Goal: Check status: Verify the current state of an ongoing process or item

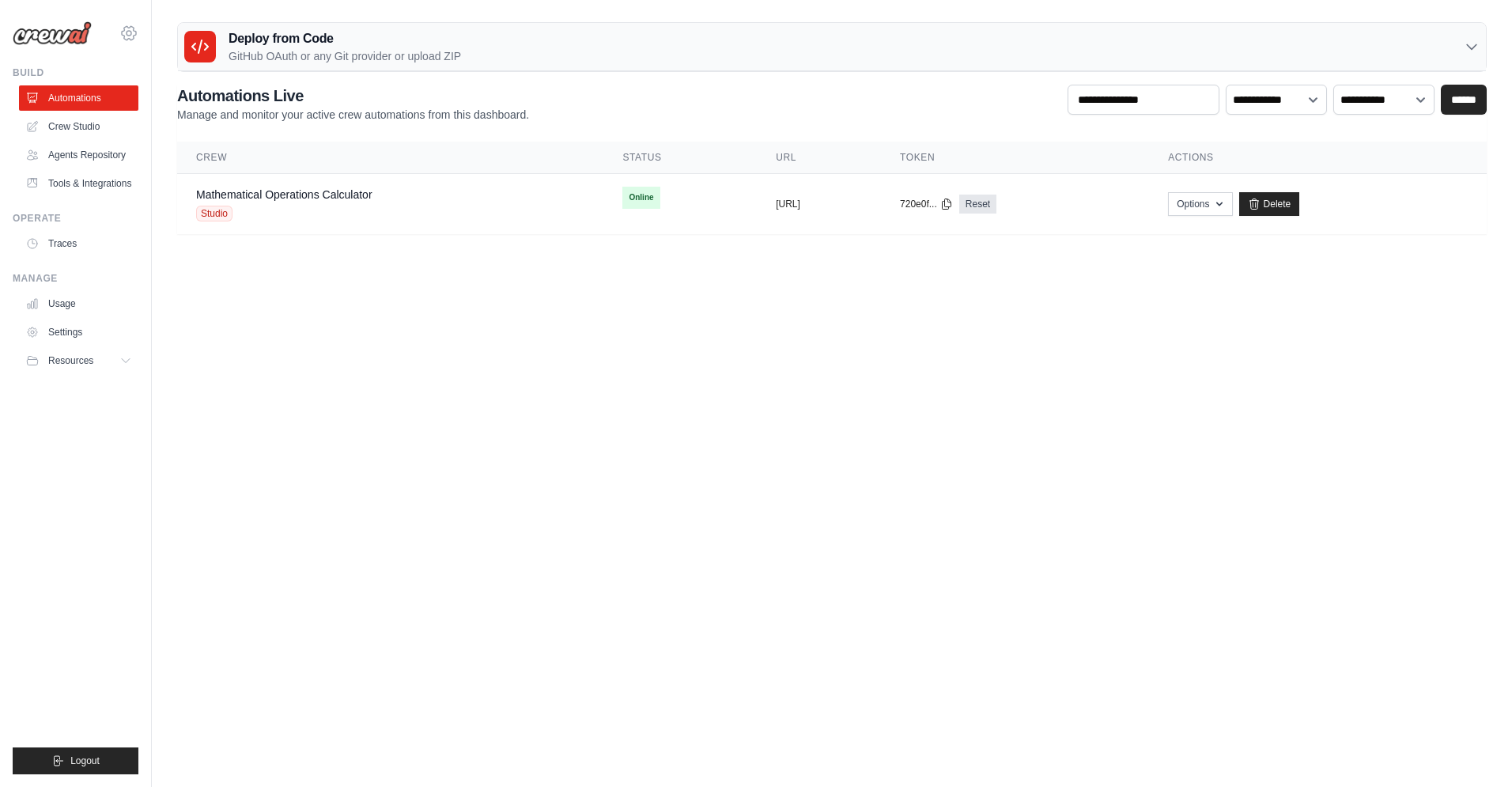
click at [134, 31] on icon at bounding box center [128, 33] width 19 height 19
click at [177, 99] on span "Settings" at bounding box center [198, 98] width 125 height 16
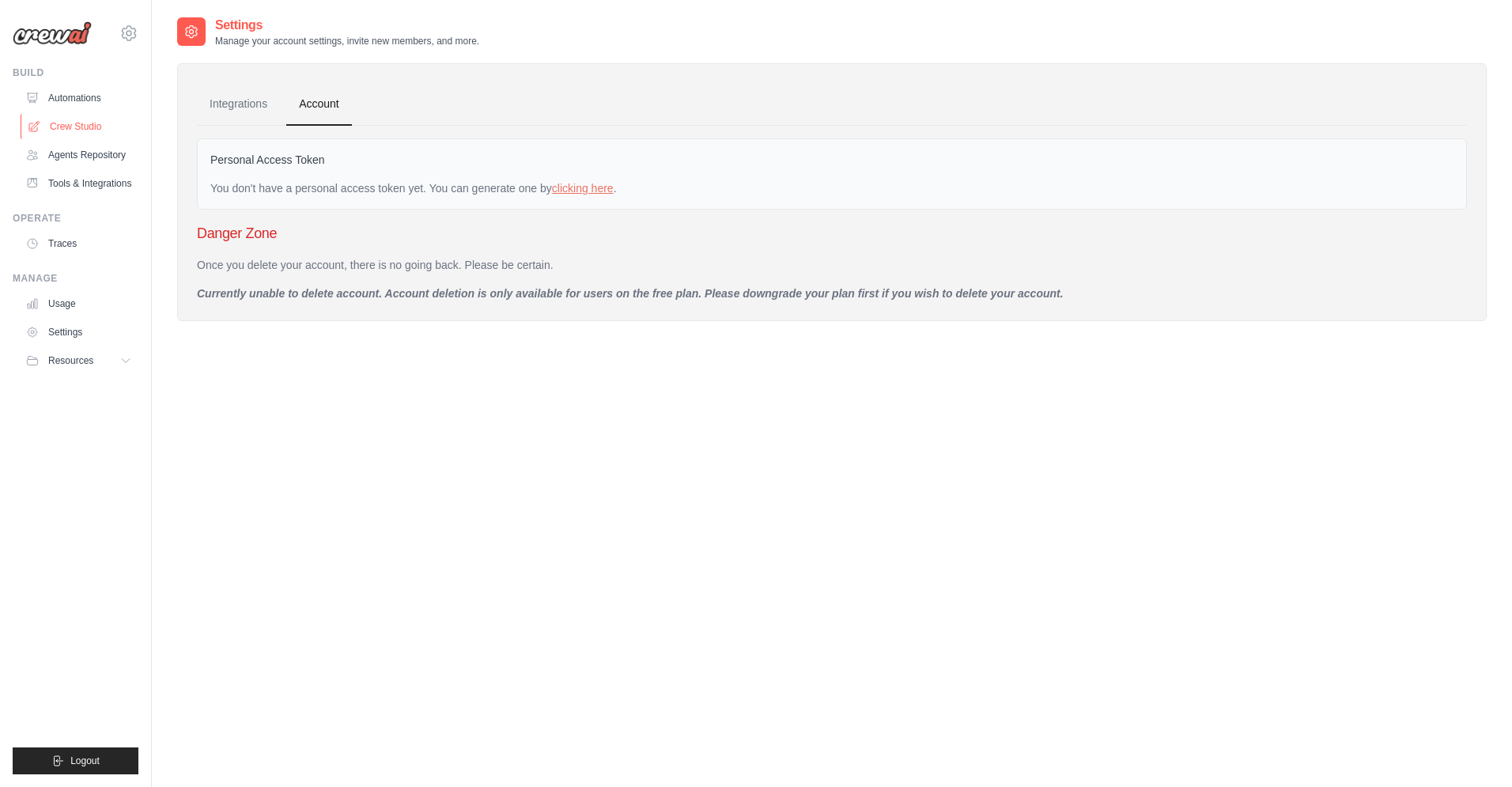
click at [79, 122] on link "Crew Studio" at bounding box center [80, 127] width 119 height 25
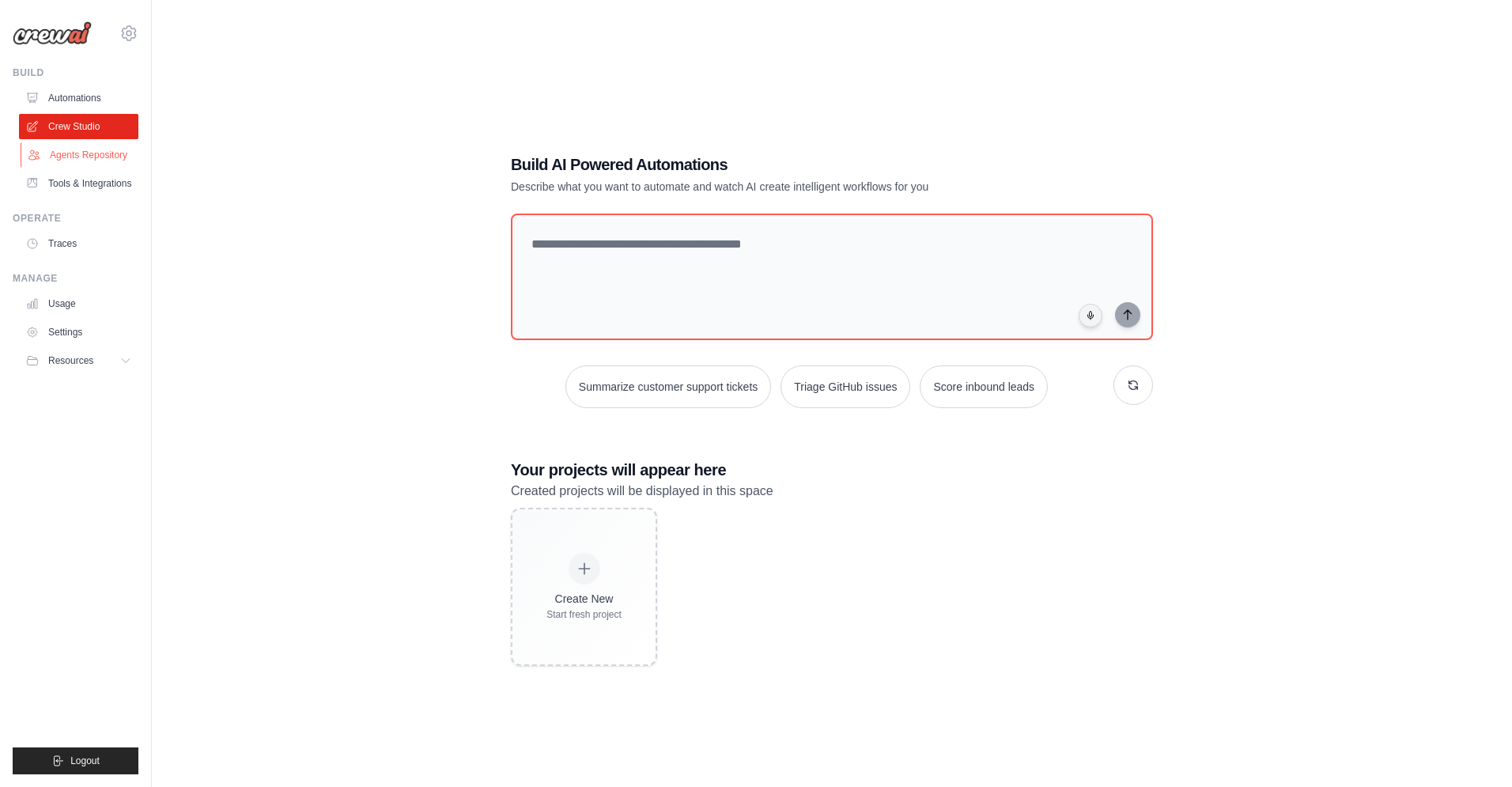
click at [75, 161] on link "Agents Repository" at bounding box center [80, 154] width 119 height 25
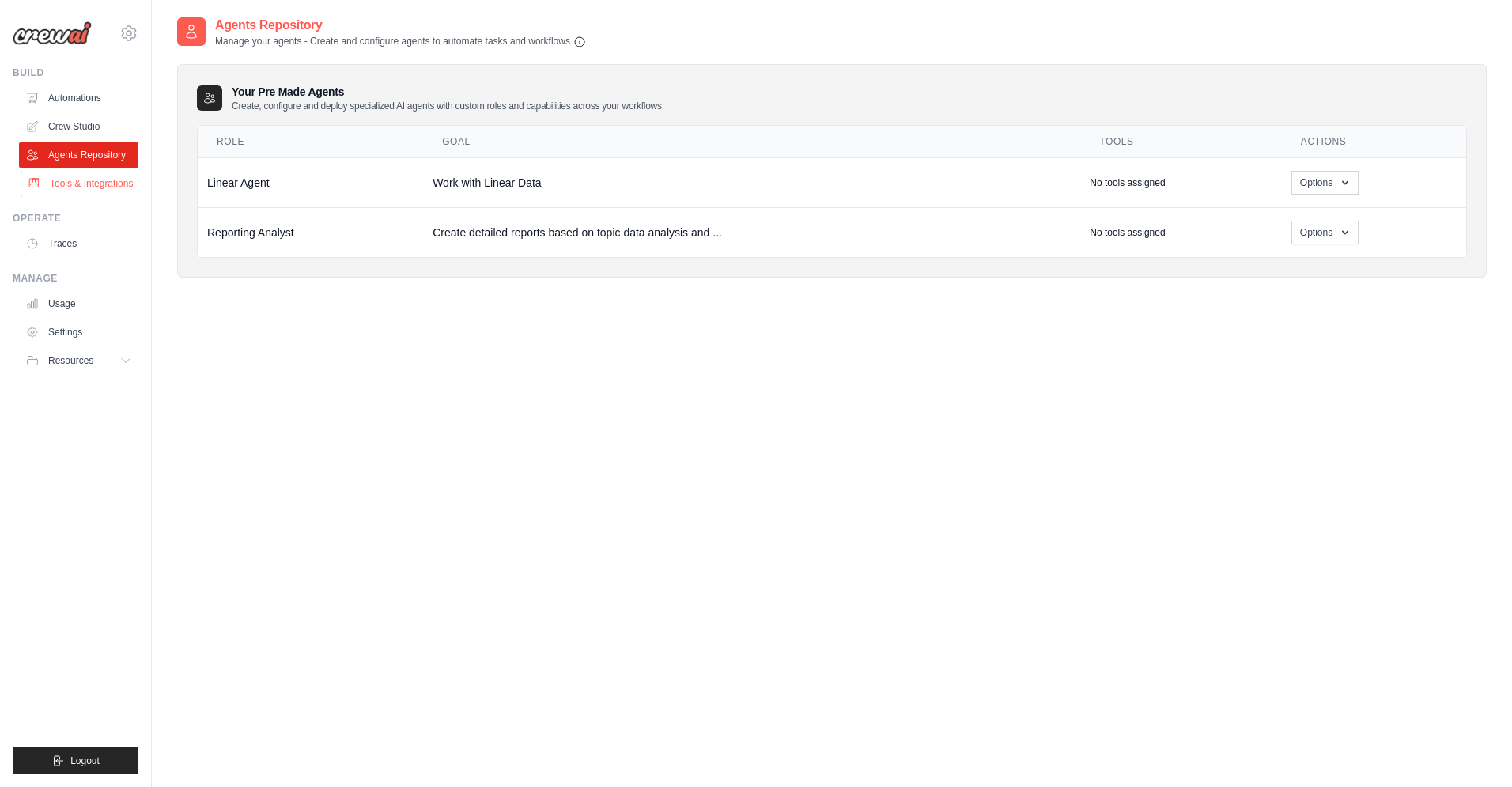
click at [73, 190] on link "Tools & Integrations" at bounding box center [80, 183] width 119 height 25
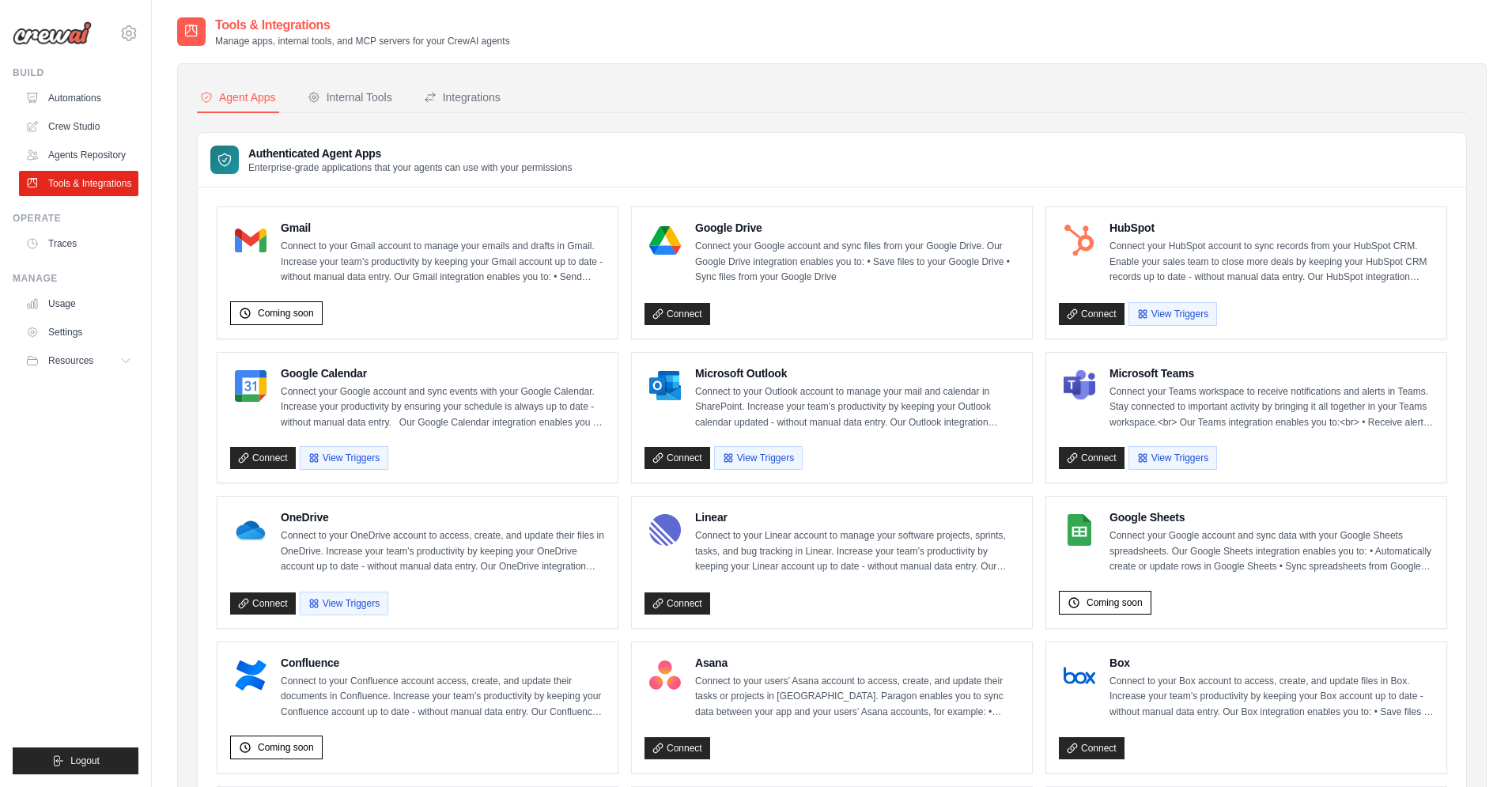
click at [53, 39] on img at bounding box center [52, 33] width 79 height 24
click at [56, 306] on link "Usage" at bounding box center [80, 303] width 119 height 25
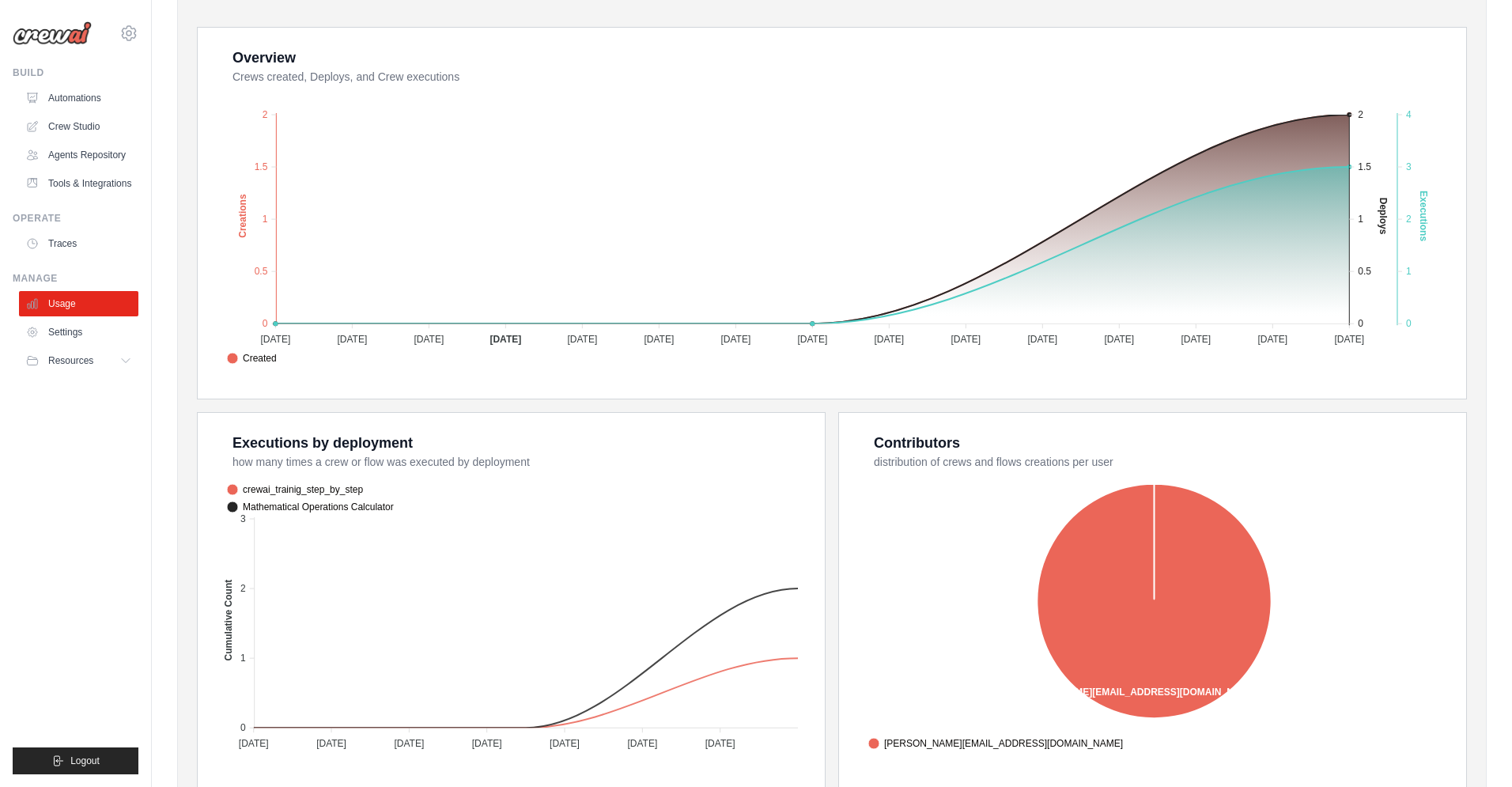
scroll to position [284, 0]
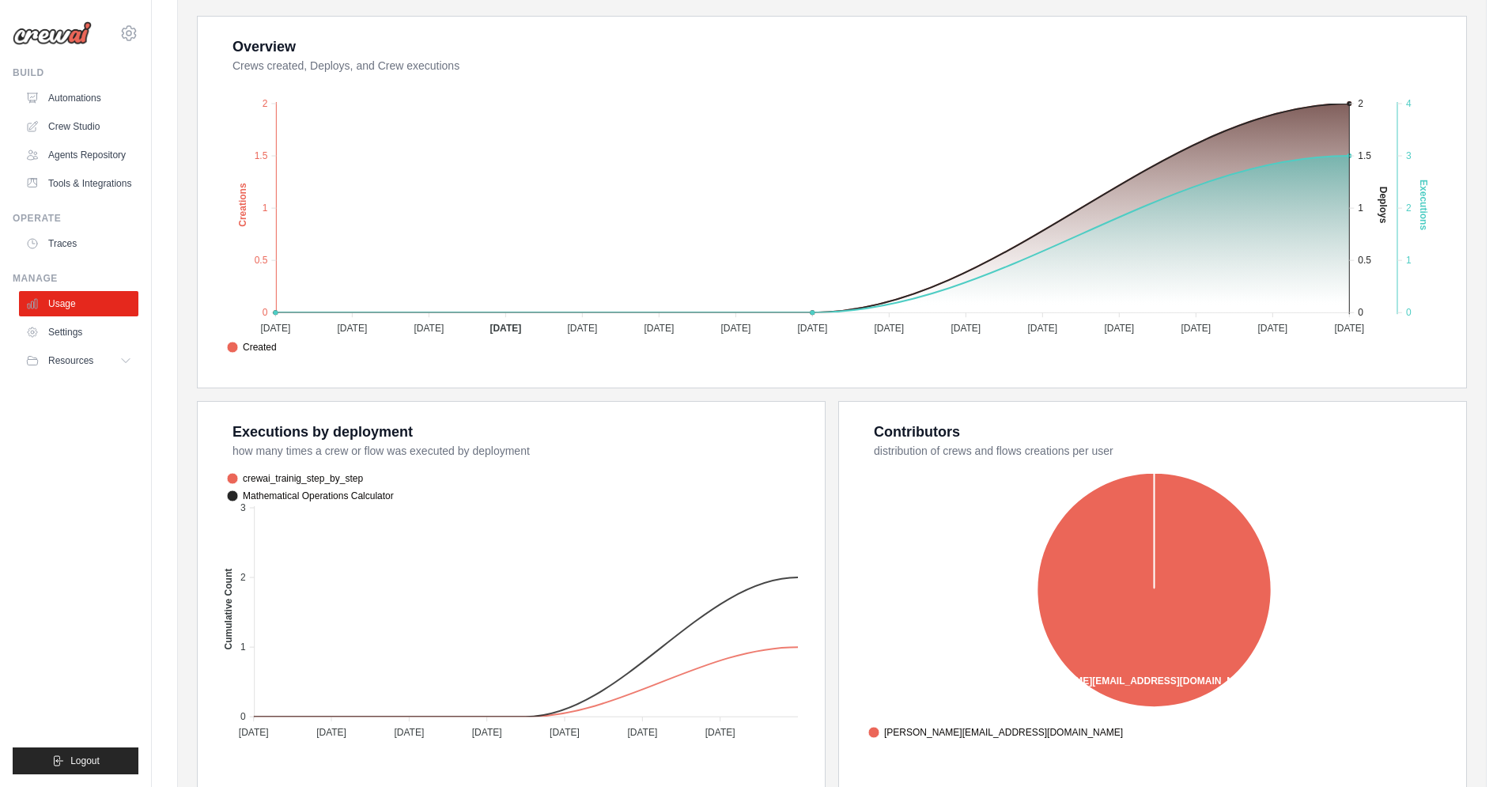
click at [185, 261] on div "4 Active Crews 13 All Time Executions 3 Executions This Month 5 Deploys 43 Users" at bounding box center [832, 300] width 1310 height 1042
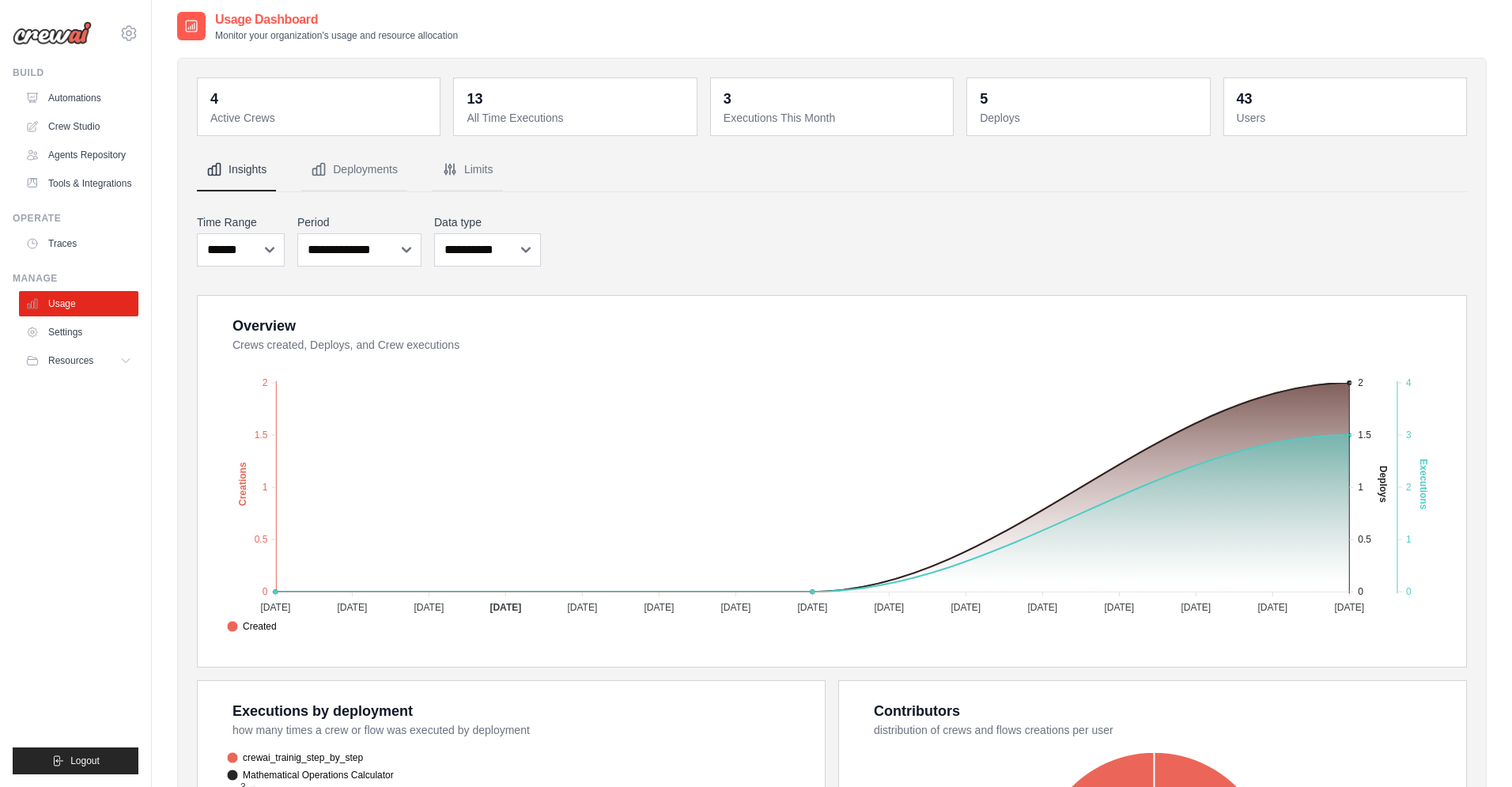
scroll to position [0, 0]
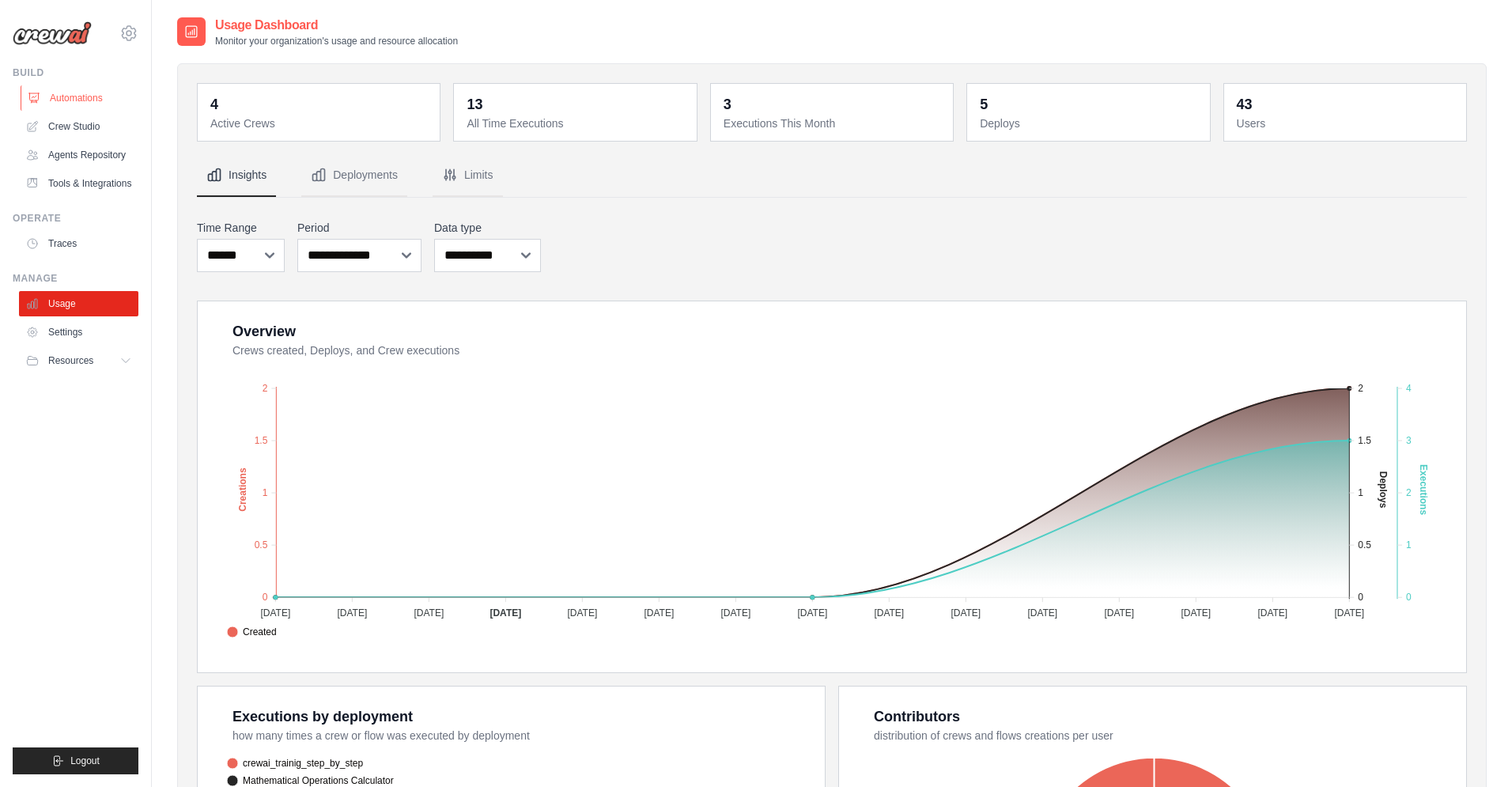
click at [67, 96] on link "Automations" at bounding box center [80, 98] width 119 height 25
click at [79, 361] on span "Resources" at bounding box center [72, 360] width 45 height 12
click at [81, 383] on span "Documentation" at bounding box center [88, 387] width 64 height 12
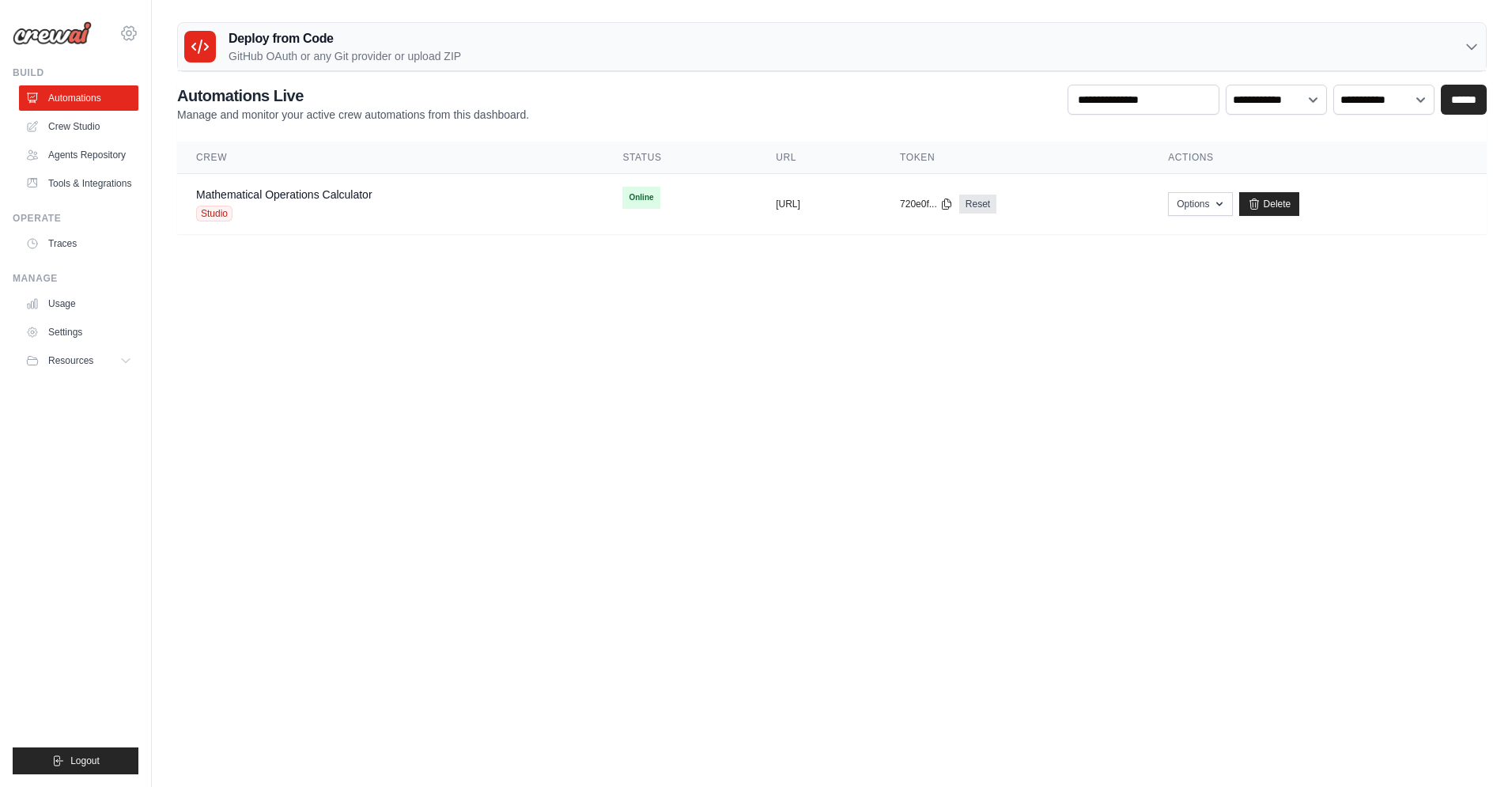
click at [129, 36] on icon at bounding box center [128, 33] width 19 height 19
click at [168, 102] on span "Settings" at bounding box center [196, 98] width 125 height 16
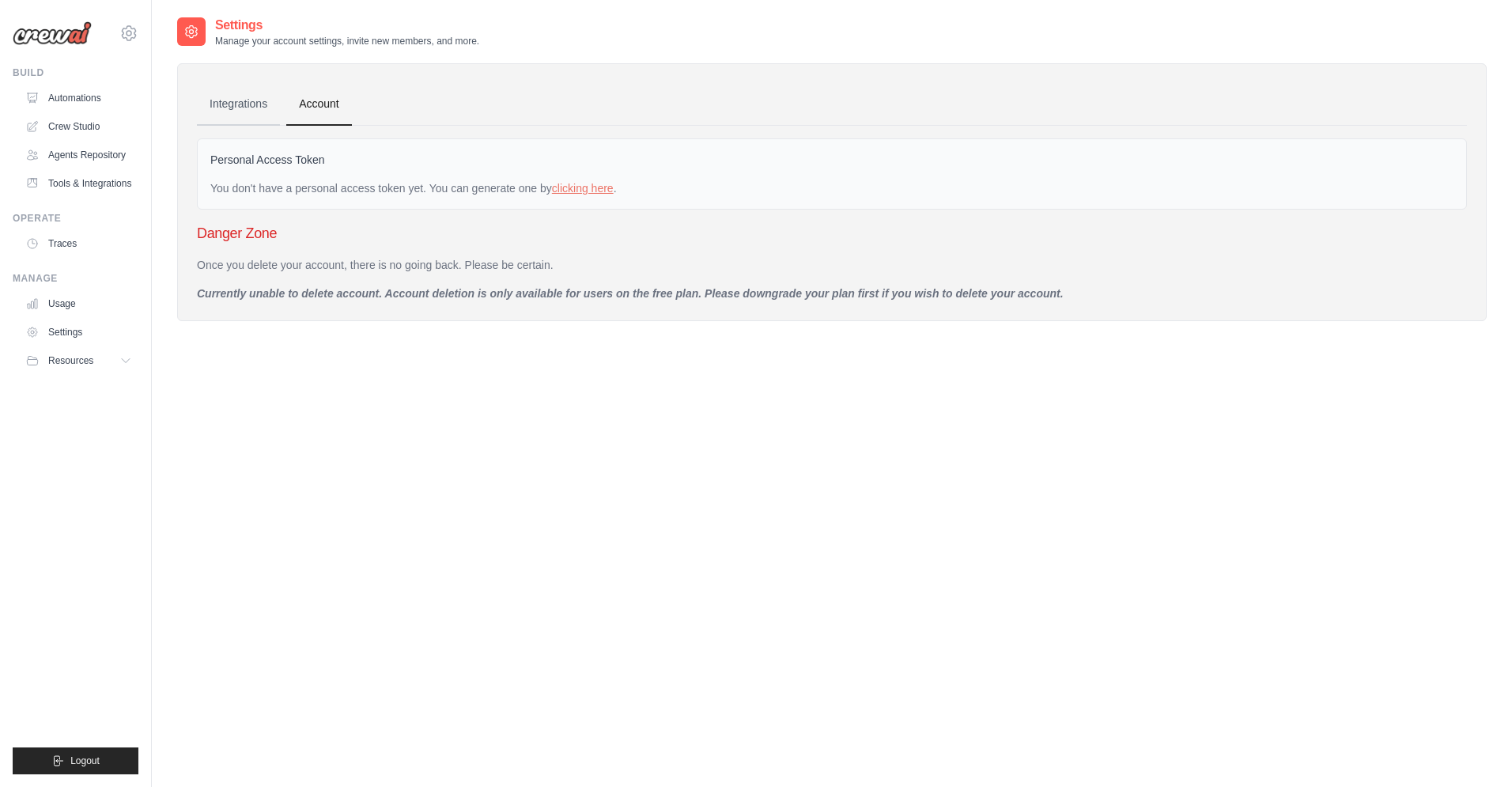
click at [233, 101] on link "Integrations" at bounding box center [238, 104] width 83 height 43
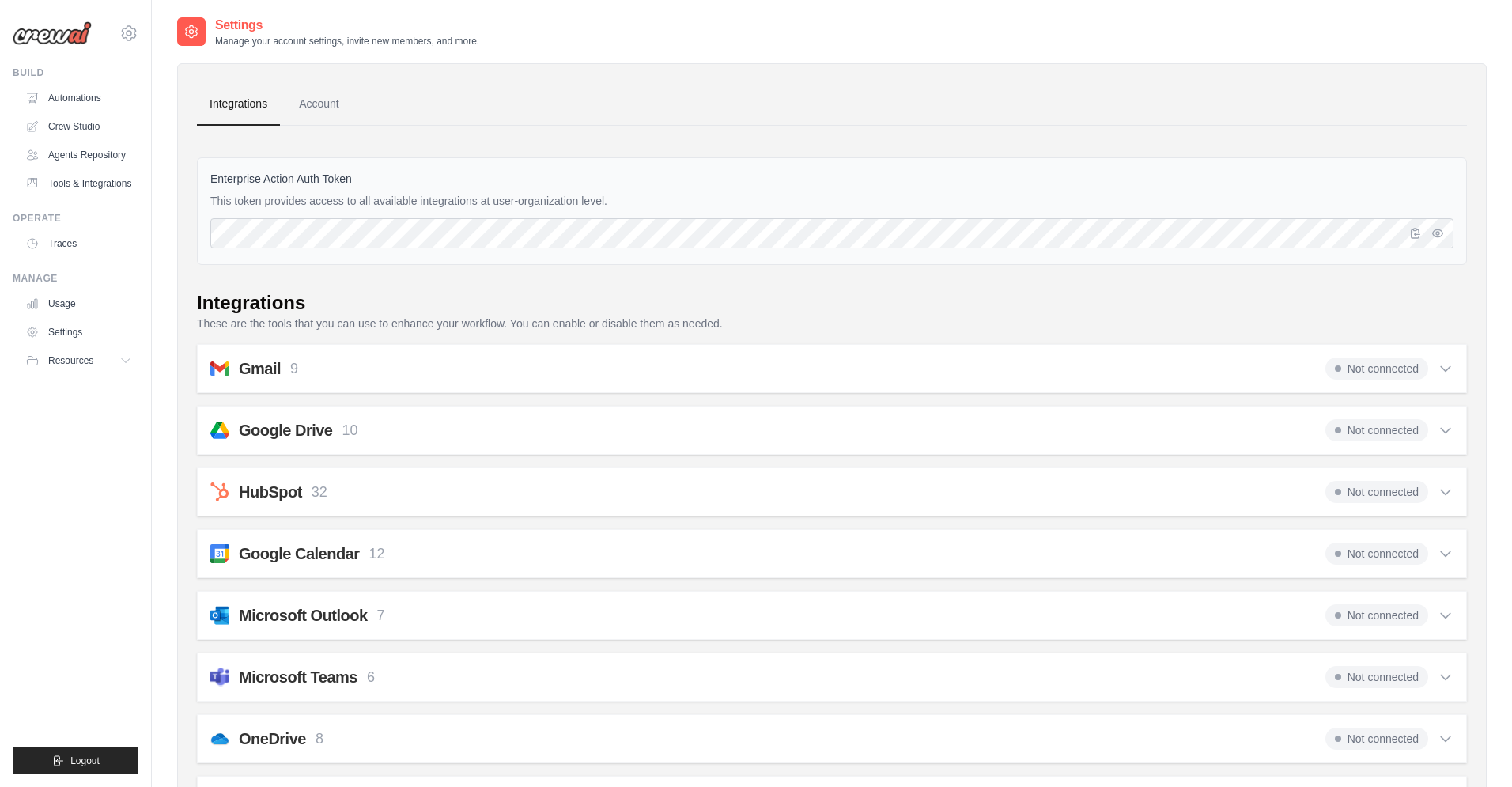
click at [36, 43] on img at bounding box center [52, 33] width 79 height 24
click at [80, 129] on link "Crew Studio" at bounding box center [80, 127] width 119 height 25
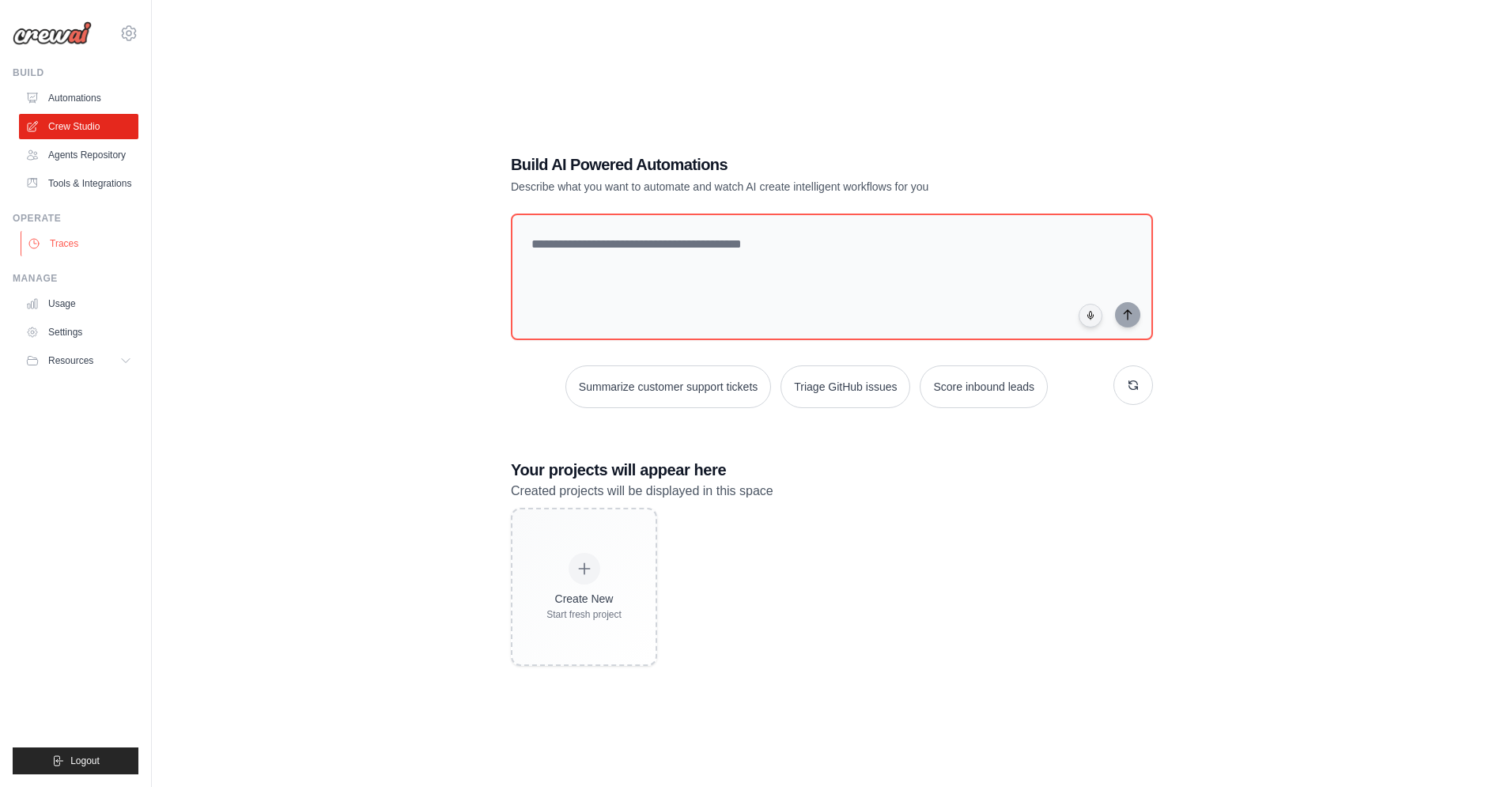
click at [71, 246] on link "Traces" at bounding box center [80, 243] width 119 height 25
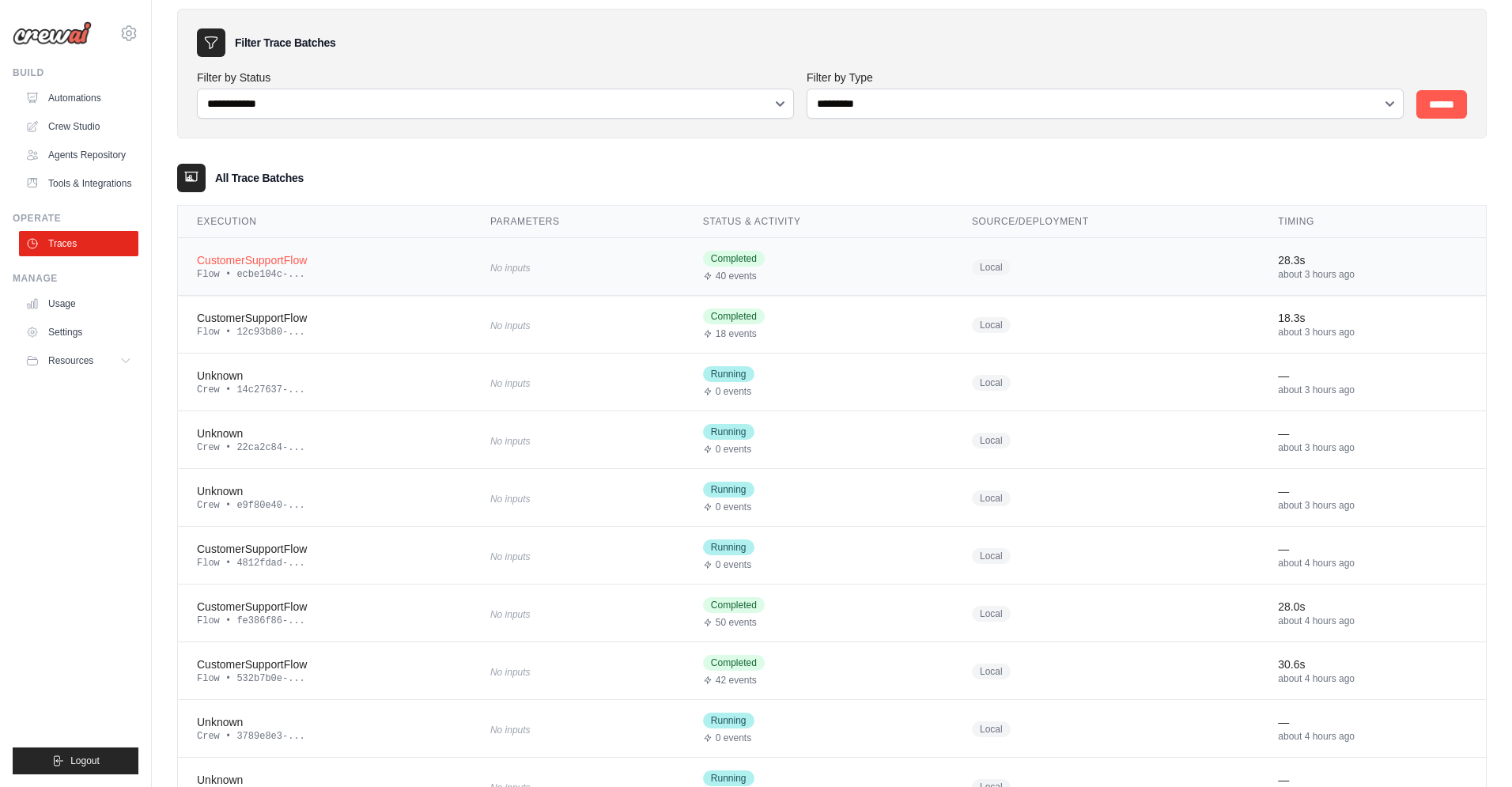
scroll to position [57, 0]
click at [317, 260] on div "CustomerSupportFlow" at bounding box center [325, 257] width 256 height 16
